Goal: Task Accomplishment & Management: Complete application form

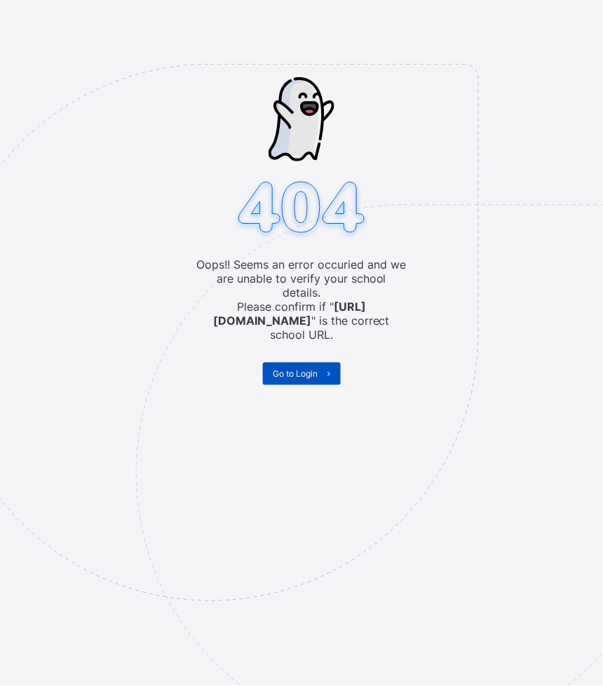
click at [309, 368] on span "Go to Login" at bounding box center [296, 373] width 45 height 11
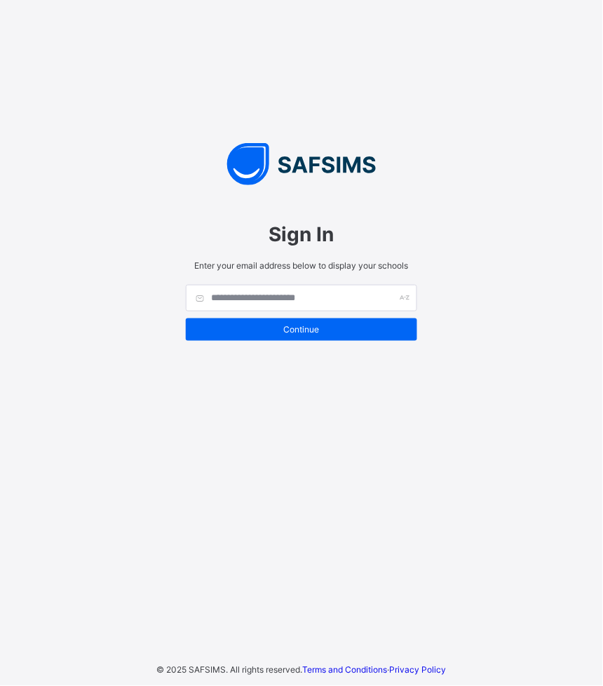
click at [315, 340] on div "Sign In Enter your email address below to display your schools Continue" at bounding box center [302, 278] width 260 height 168
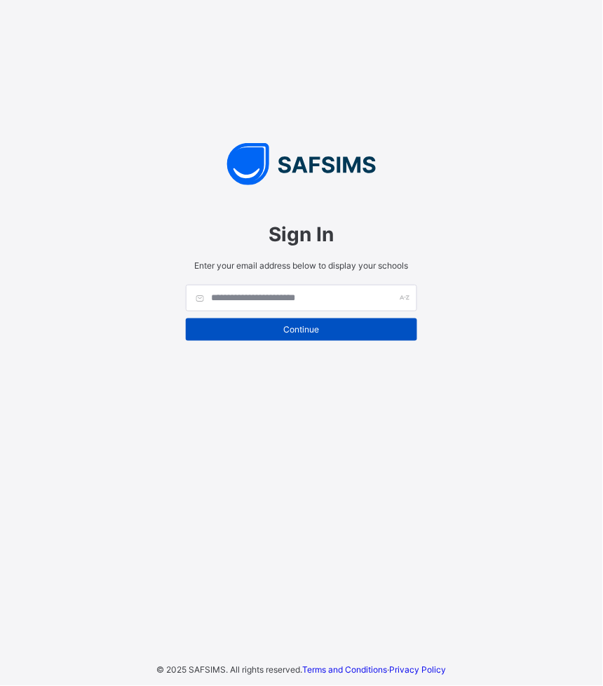
click at [316, 334] on span "Continue" at bounding box center [301, 329] width 210 height 11
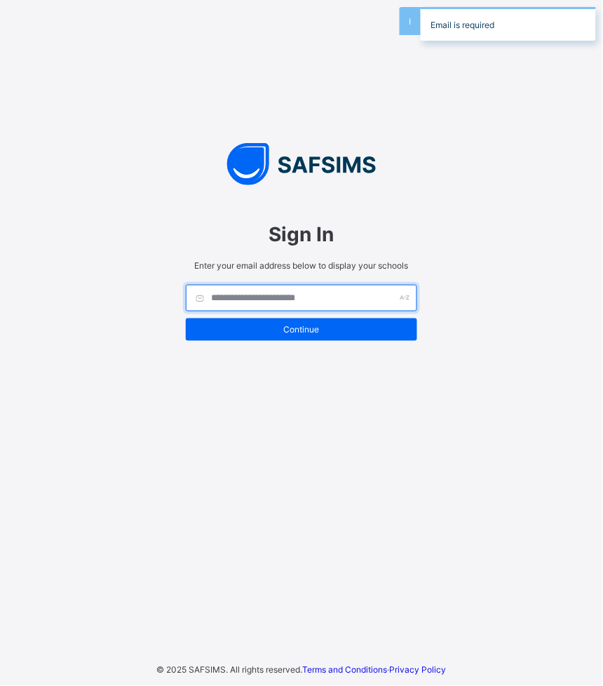
click at [250, 295] on input "text" at bounding box center [301, 298] width 231 height 27
type input "**********"
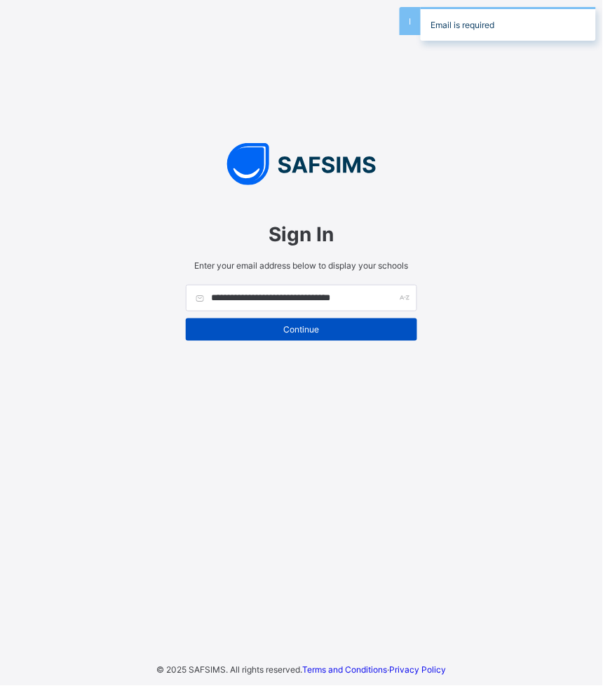
click at [260, 328] on span "Continue" at bounding box center [301, 329] width 210 height 11
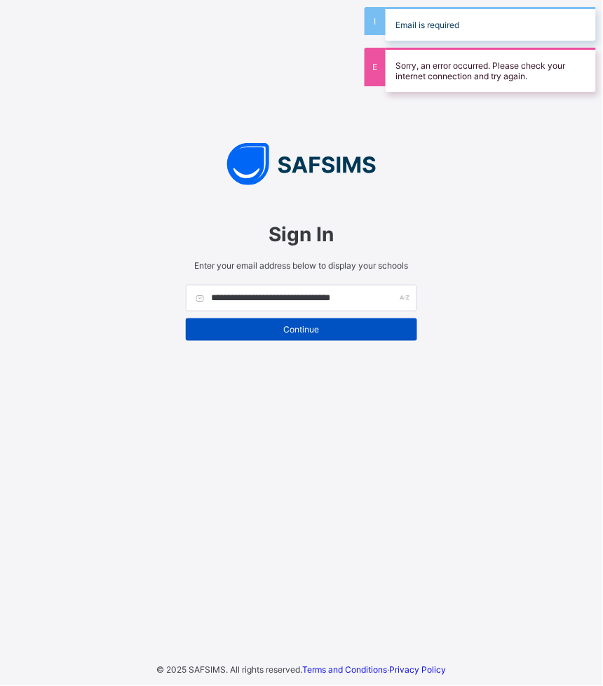
click at [265, 332] on span "Continue" at bounding box center [301, 329] width 210 height 11
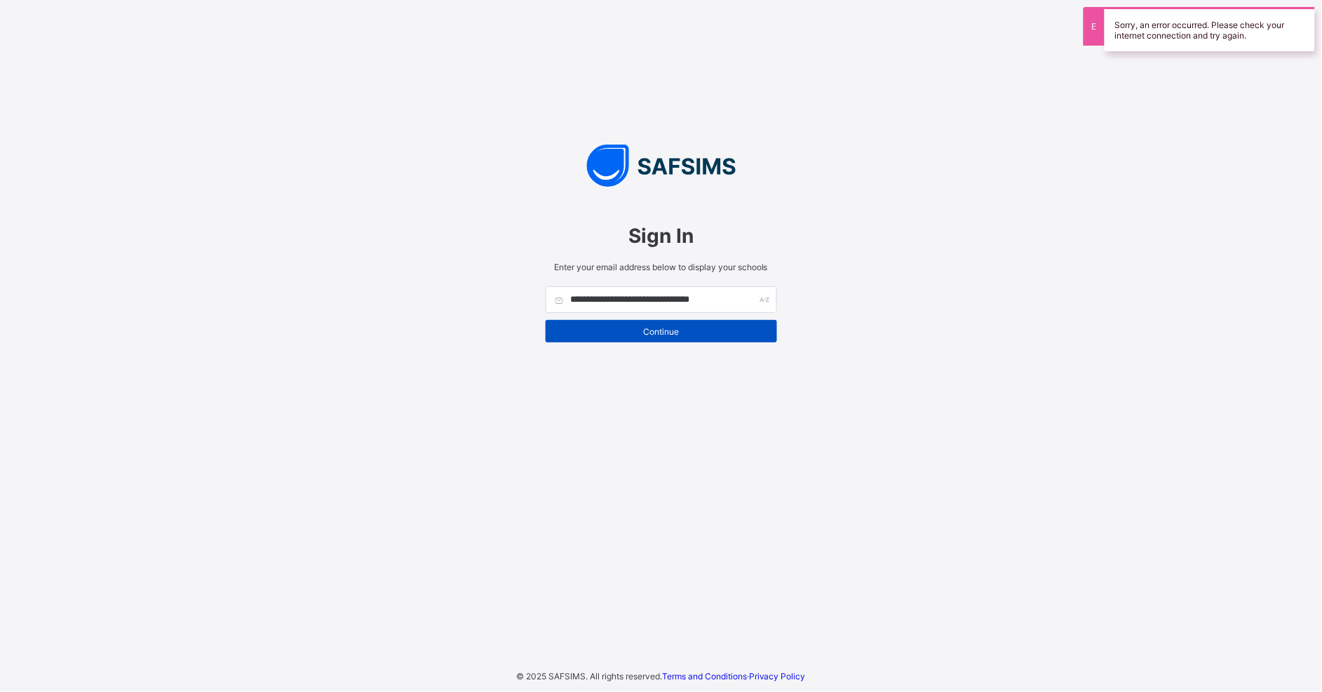
click at [650, 328] on span "Continue" at bounding box center [661, 331] width 210 height 11
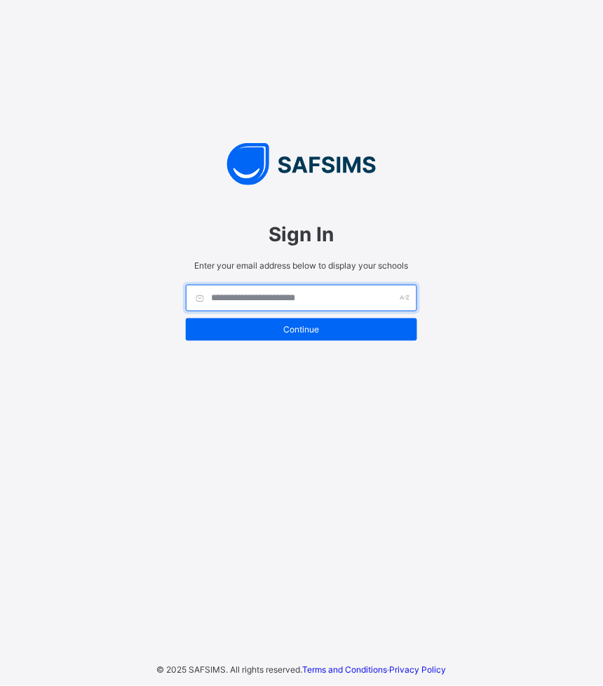
click at [284, 304] on input "text" at bounding box center [301, 298] width 231 height 27
type input "**********"
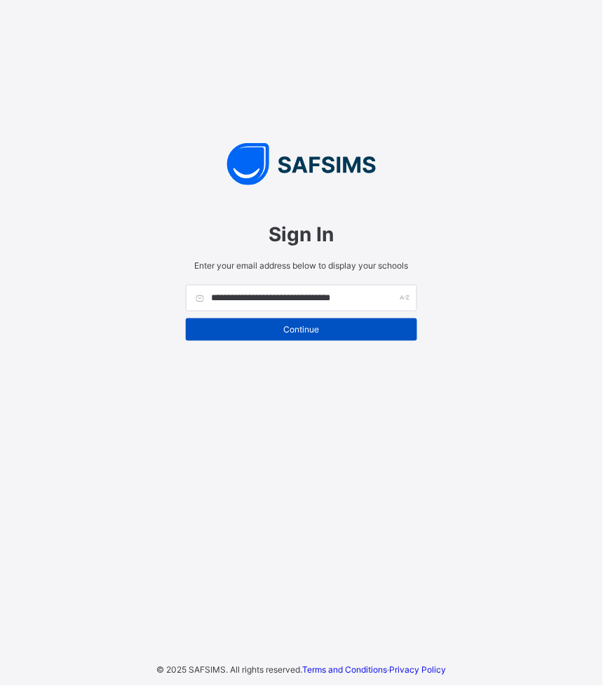
click at [288, 331] on span "Continue" at bounding box center [301, 329] width 210 height 11
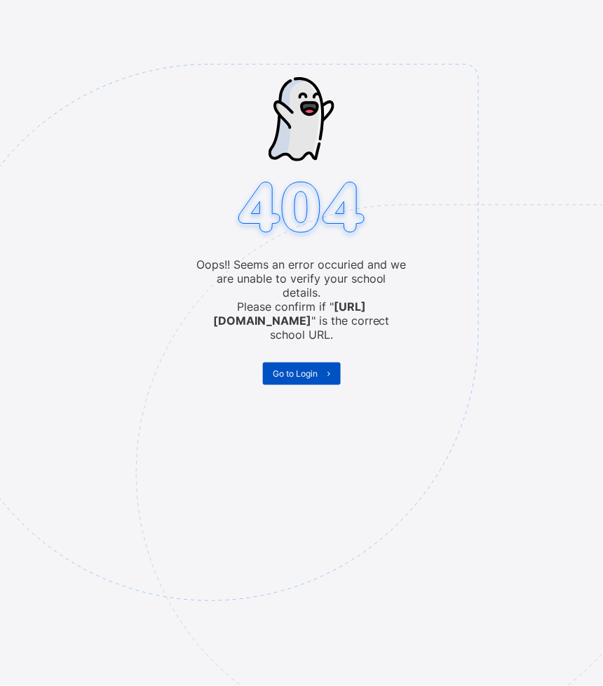
click at [303, 368] on span "Go to Login" at bounding box center [296, 373] width 45 height 11
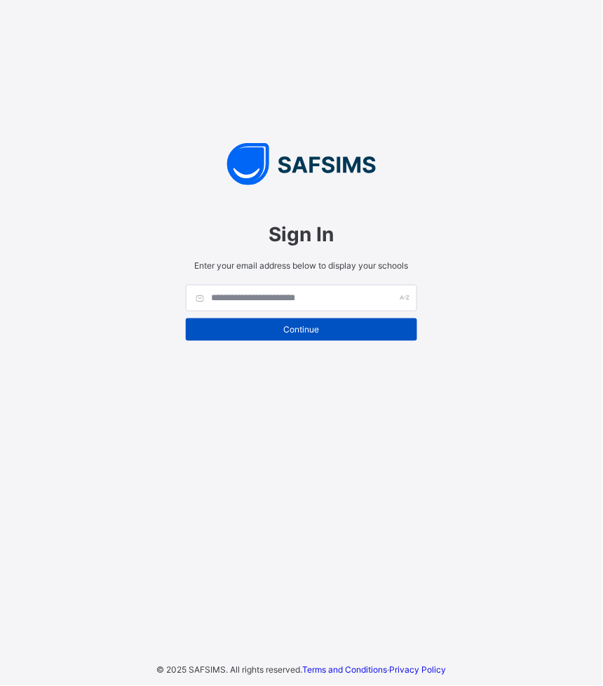
click at [288, 332] on span "Continue" at bounding box center [301, 329] width 210 height 11
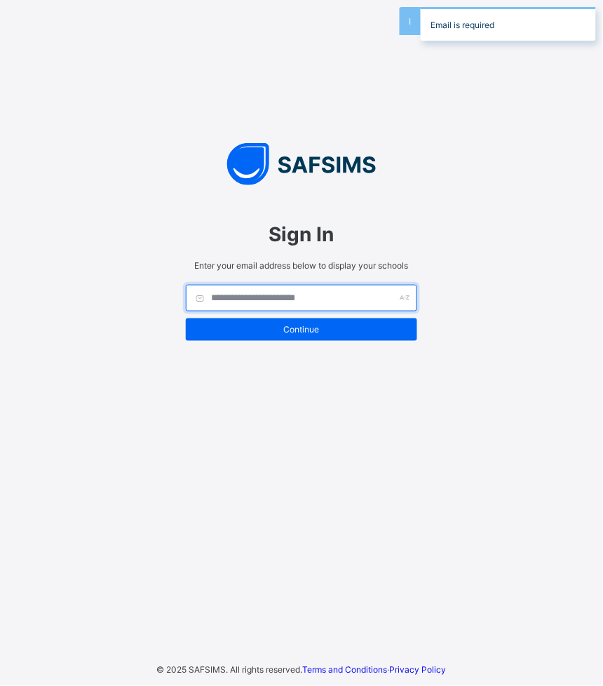
click at [270, 302] on input "text" at bounding box center [301, 298] width 231 height 27
type input "**********"
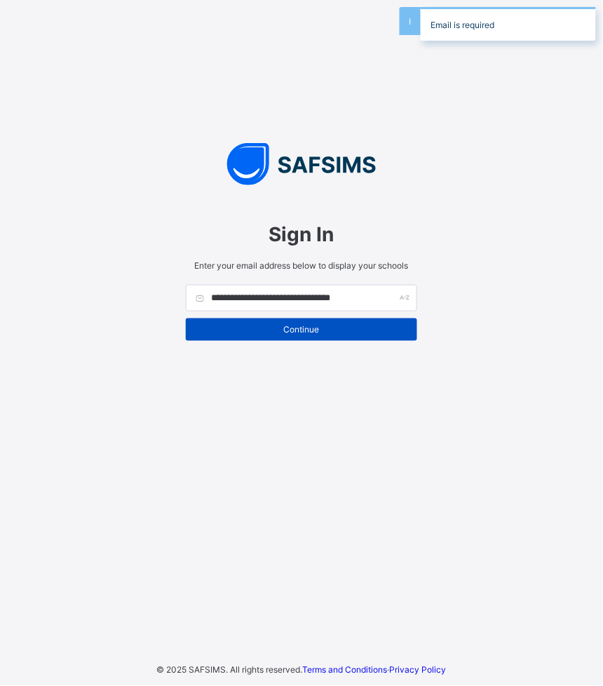
click at [255, 325] on span "Continue" at bounding box center [301, 329] width 210 height 11
